Goal: Task Accomplishment & Management: Manage account settings

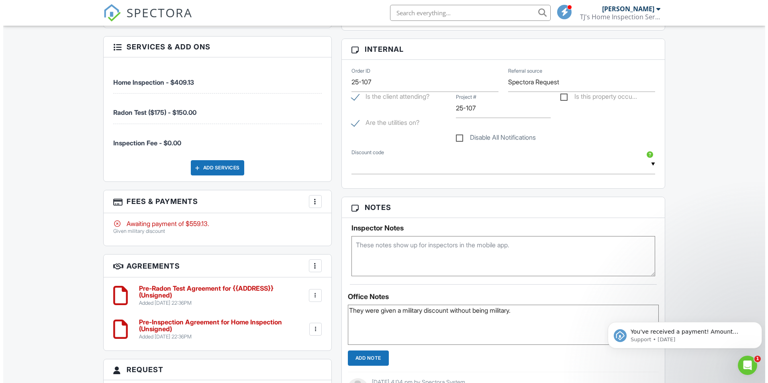
scroll to position [562, 0]
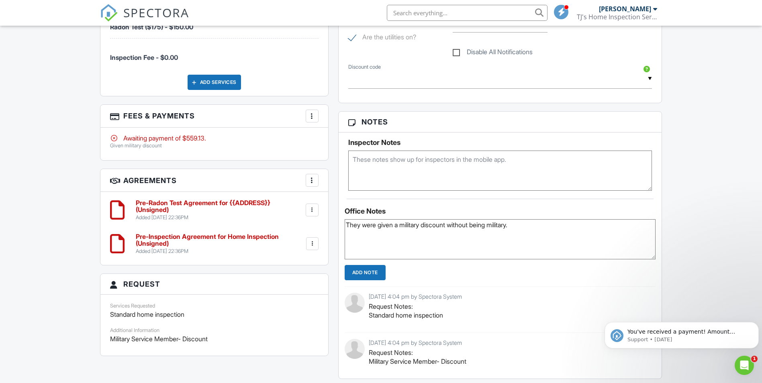
click at [310, 112] on div at bounding box center [312, 116] width 8 height 8
click at [327, 131] on li "Edit Fees & Payments" at bounding box center [353, 141] width 84 height 20
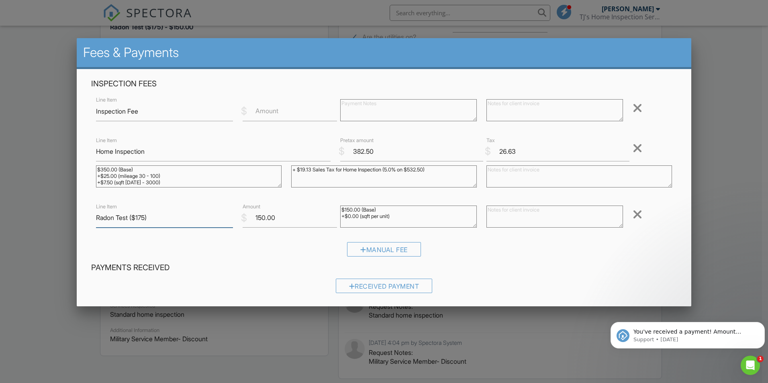
drag, startPoint x: 221, startPoint y: 215, endPoint x: 1, endPoint y: 207, distance: 220.7
click at [1, 221] on body "SPECTORA Anthony Robinson TJ's Home Inspection Service Role: Inspector Change R…" at bounding box center [381, 180] width 762 height 1485
drag, startPoint x: 289, startPoint y: 219, endPoint x: 225, endPoint y: 221, distance: 64.7
click at [225, 221] on div "Line Item $ Amount 150.00 $150.00 (Base) +$0.00 (sqft per unit) Remove" at bounding box center [384, 218] width 586 height 32
click at [633, 214] on div at bounding box center [638, 214] width 10 height 13
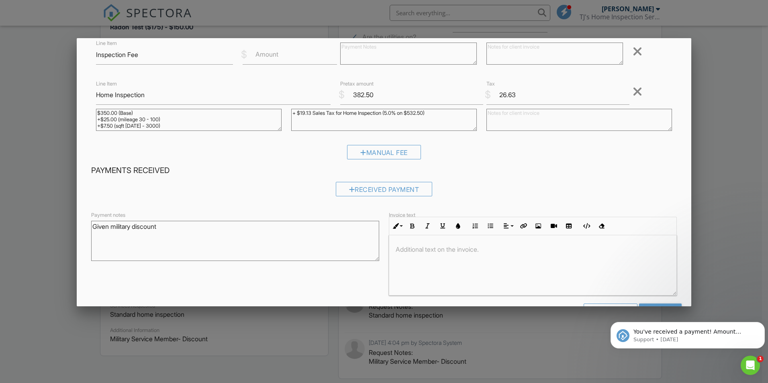
scroll to position [84, 0]
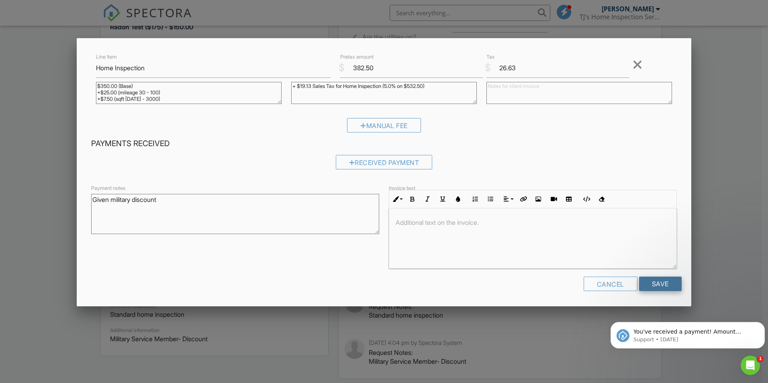
click at [655, 278] on input "Save" at bounding box center [660, 284] width 43 height 14
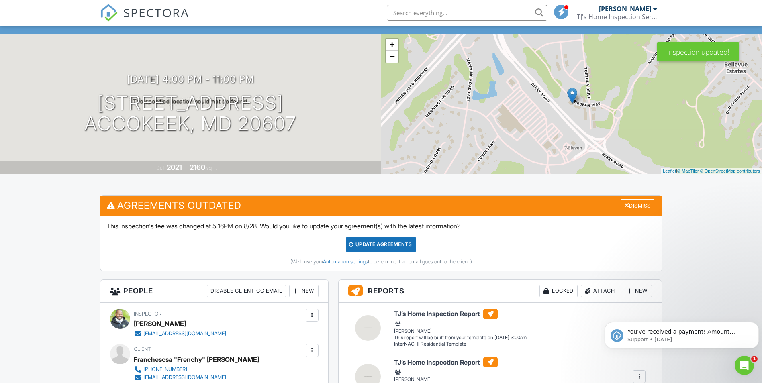
click at [382, 245] on div "Update Agreements" at bounding box center [381, 244] width 70 height 15
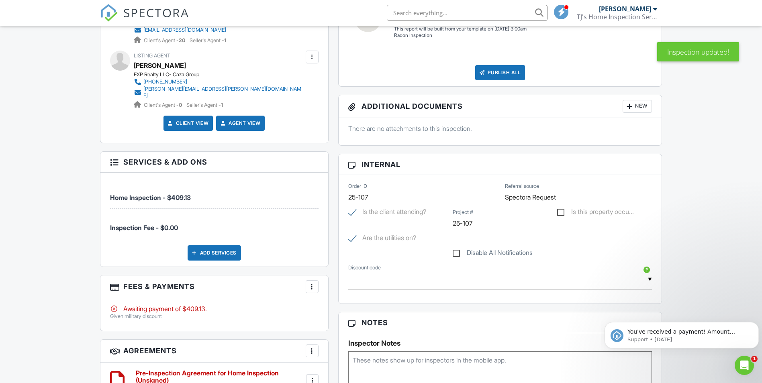
click at [315, 283] on div at bounding box center [312, 287] width 8 height 8
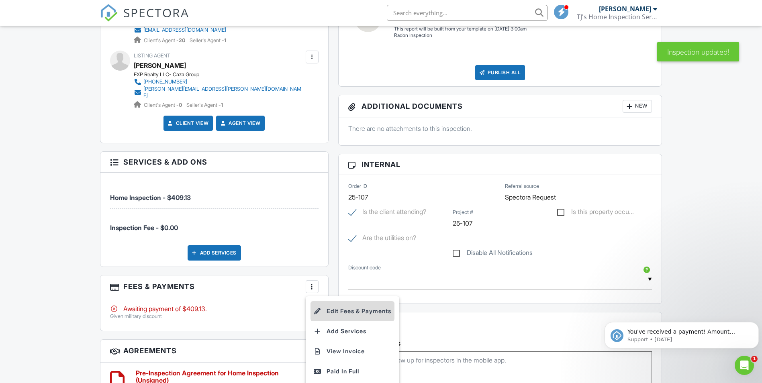
click at [329, 305] on li "Edit Fees & Payments" at bounding box center [353, 311] width 84 height 20
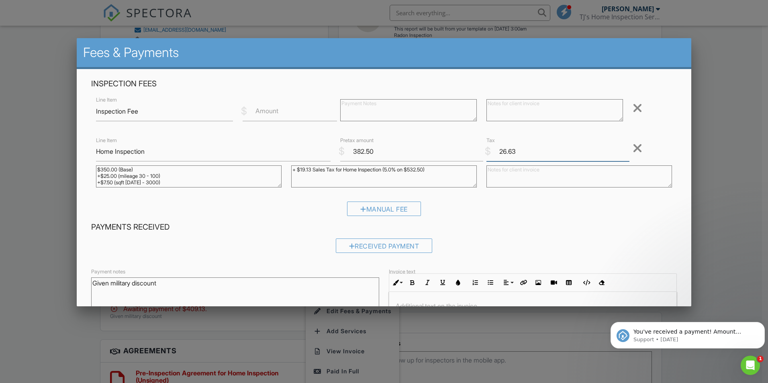
drag, startPoint x: 494, startPoint y: 150, endPoint x: 521, endPoint y: 148, distance: 27.0
click at [521, 148] on input "26.63" at bounding box center [558, 152] width 143 height 20
type input "19.13"
drag, startPoint x: 415, startPoint y: 170, endPoint x: 422, endPoint y: 169, distance: 7.3
click at [422, 170] on textarea "+ $19.13 Sales Tax for Home Inspection (5.0% on $532.50)" at bounding box center [384, 177] width 186 height 22
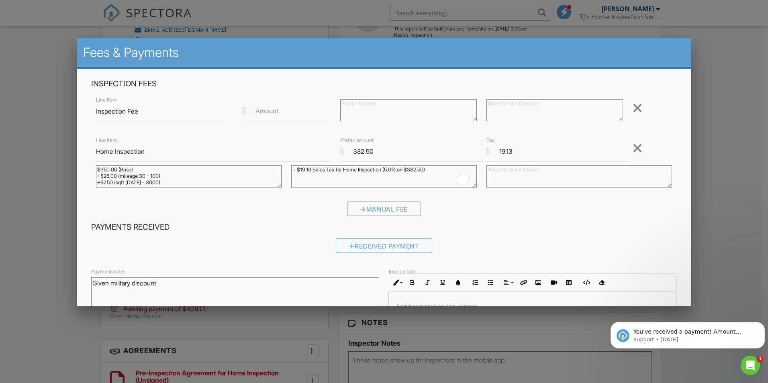
type textarea "+ $19.13 Sales Tax for Home Inspection (5.0% on $382.50)"
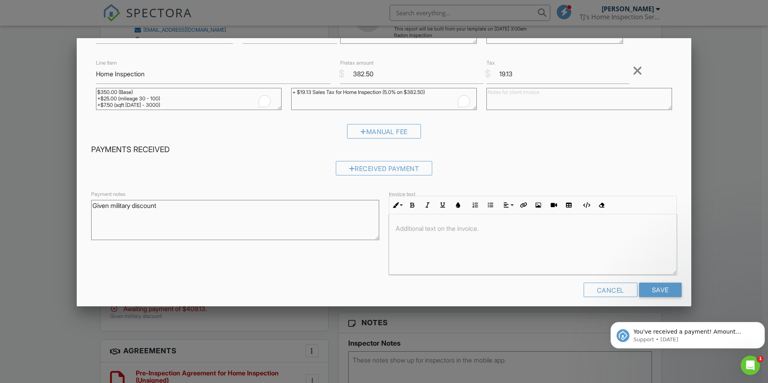
scroll to position [84, 0]
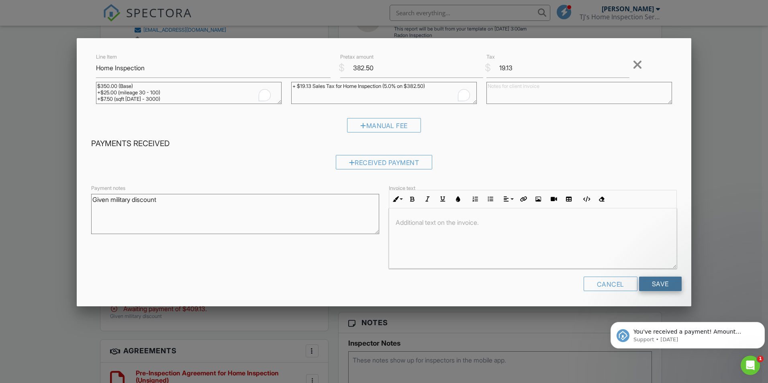
click at [645, 281] on input "Save" at bounding box center [660, 284] width 43 height 14
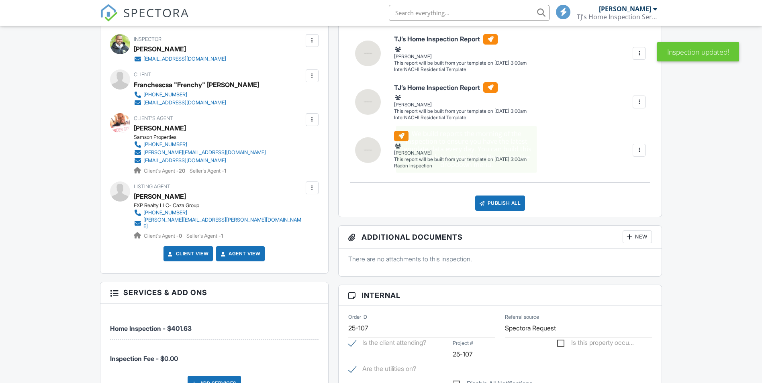
scroll to position [121, 0]
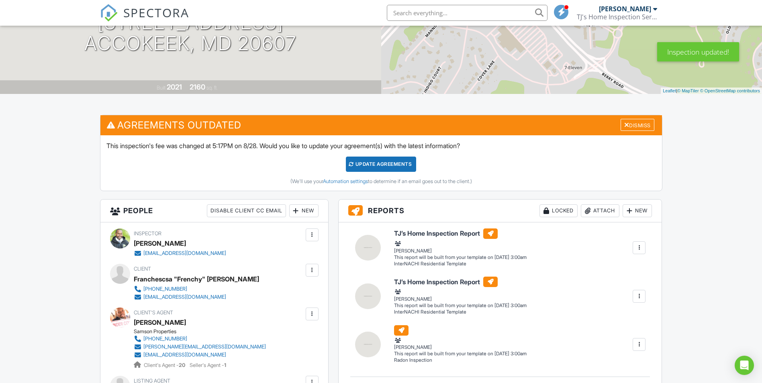
click at [373, 166] on div "Update Agreements" at bounding box center [381, 164] width 70 height 15
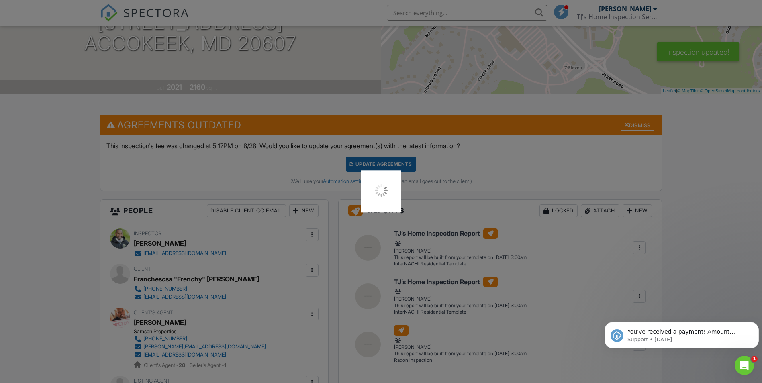
scroll to position [0, 0]
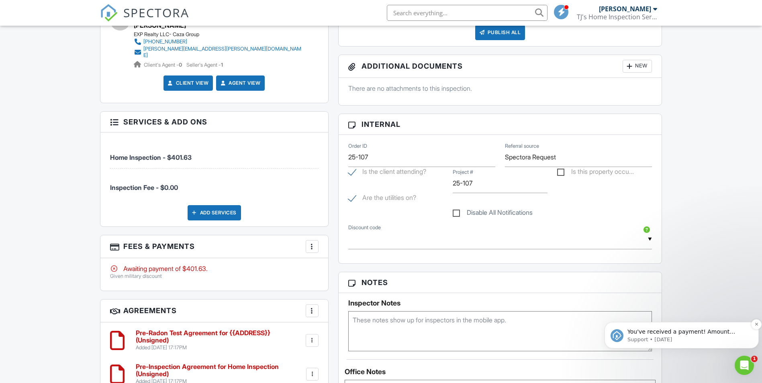
click at [703, 335] on p "You've received a payment! Amount $446.25 Fee $0.00 Net $446.25 Transaction # p…" at bounding box center [688, 332] width 121 height 8
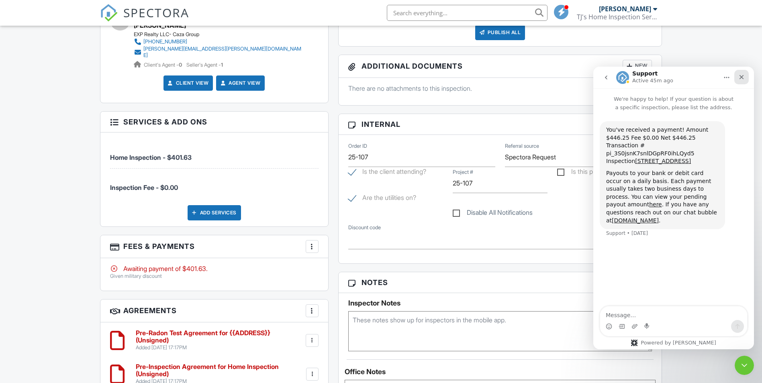
click at [740, 78] on icon "Close" at bounding box center [741, 77] width 6 height 6
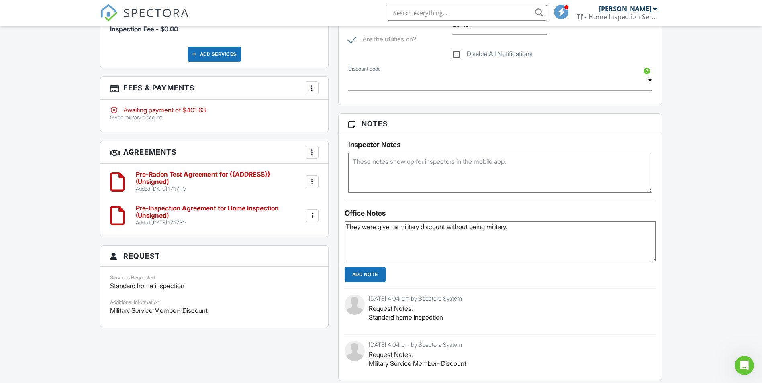
scroll to position [562, 0]
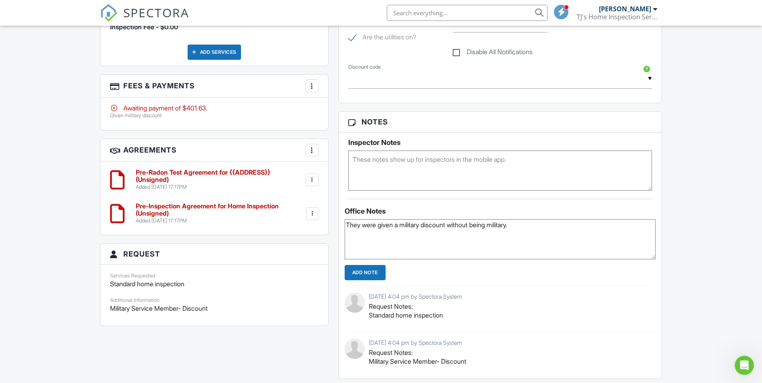
click at [317, 174] on div at bounding box center [312, 180] width 13 height 13
click at [291, 240] on li "Delete" at bounding box center [291, 242] width 46 height 20
